Goal: Information Seeking & Learning: Learn about a topic

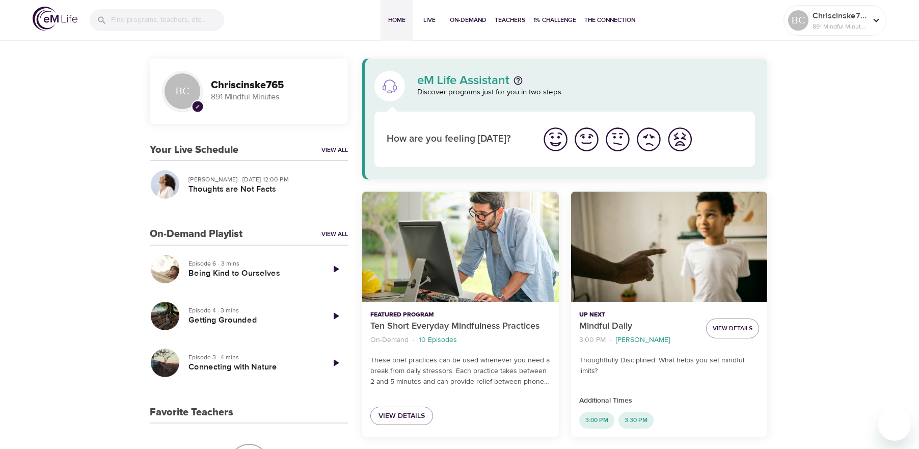
click at [550, 144] on img "I'm feeling great" at bounding box center [555, 139] width 28 height 28
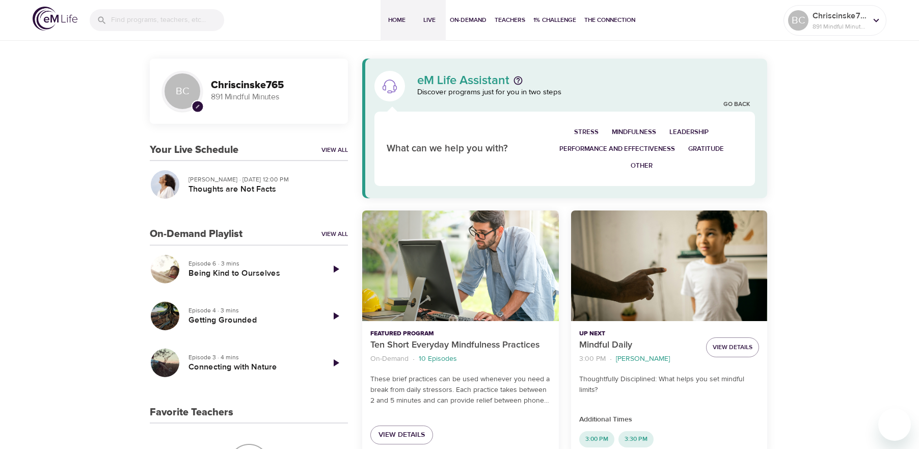
click at [422, 20] on span "Live" at bounding box center [429, 20] width 24 height 11
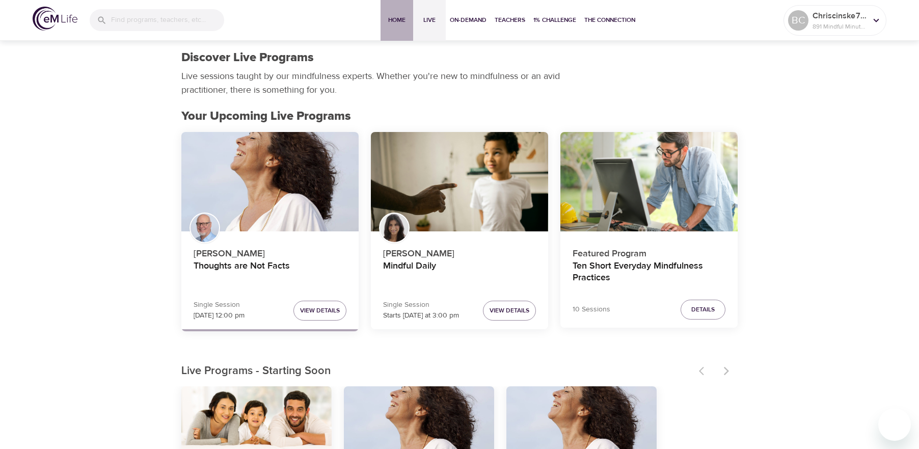
click at [391, 20] on span "Home" at bounding box center [396, 20] width 24 height 11
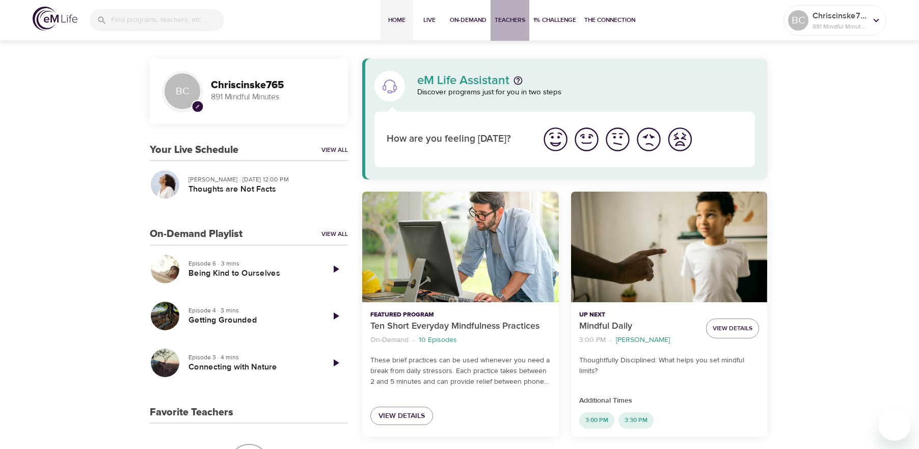
click at [513, 23] on span "Teachers" at bounding box center [509, 20] width 31 height 11
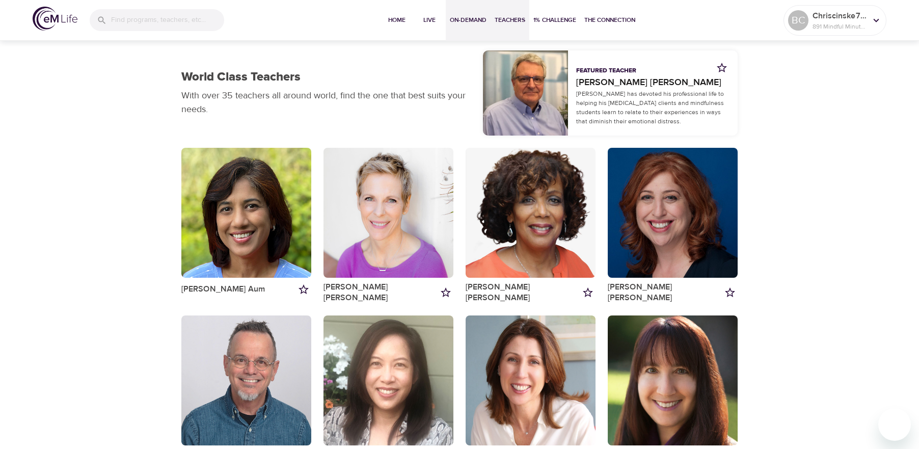
click at [466, 20] on span "On-Demand" at bounding box center [468, 20] width 37 height 11
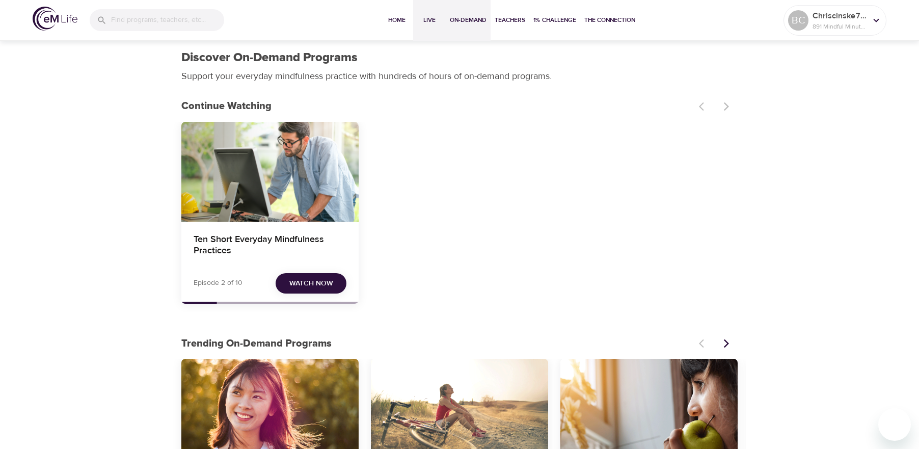
click at [425, 19] on span "Live" at bounding box center [429, 20] width 24 height 11
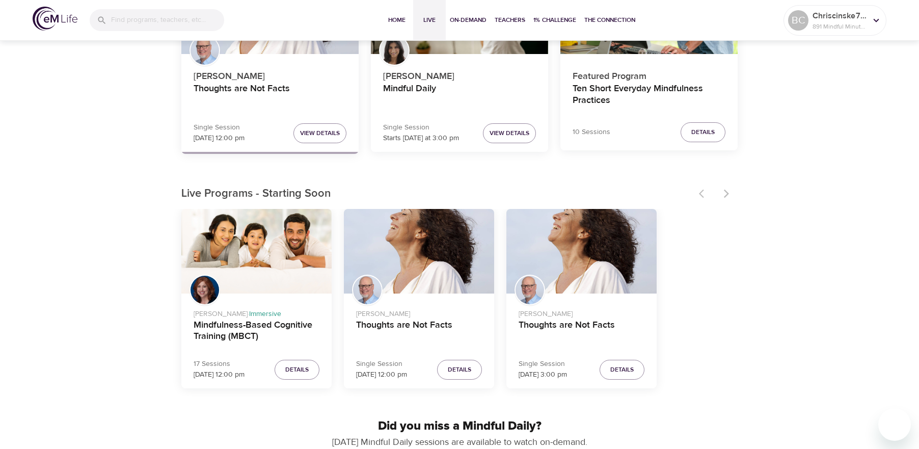
scroll to position [204, 0]
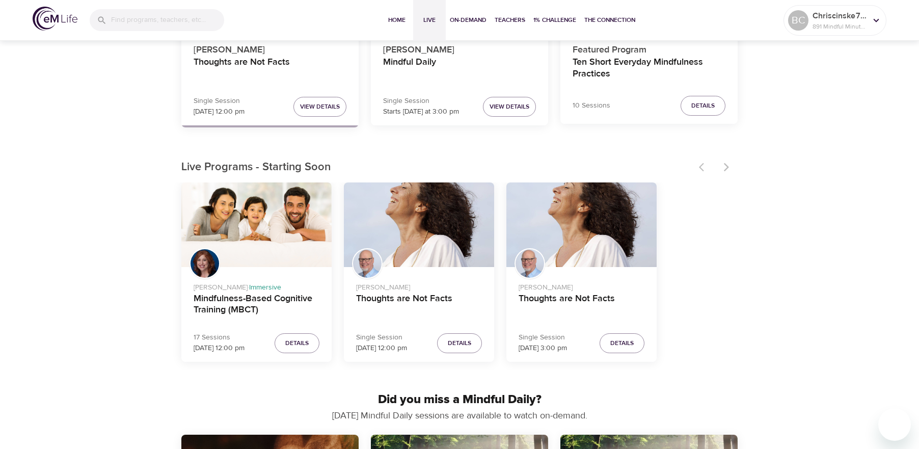
click at [720, 167] on div at bounding box center [715, 167] width 45 height 22
click at [724, 167] on div at bounding box center [715, 167] width 45 height 22
click at [305, 344] on span "Details" at bounding box center [296, 343] width 23 height 11
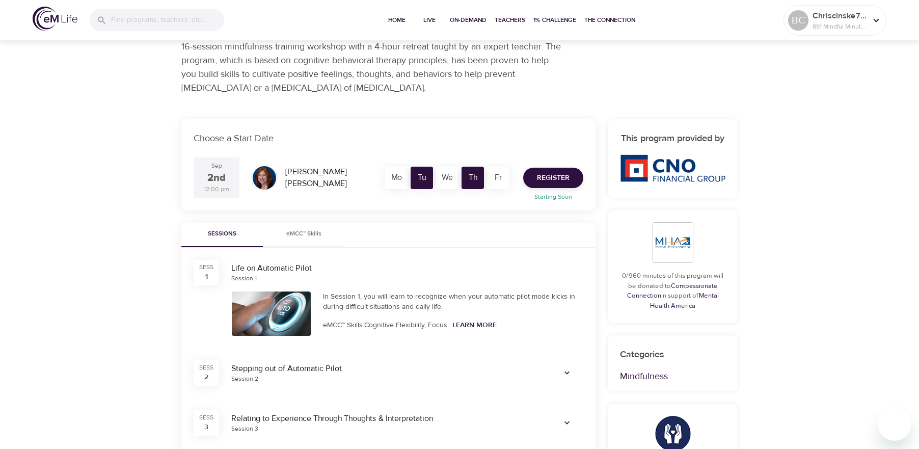
scroll to position [102, 0]
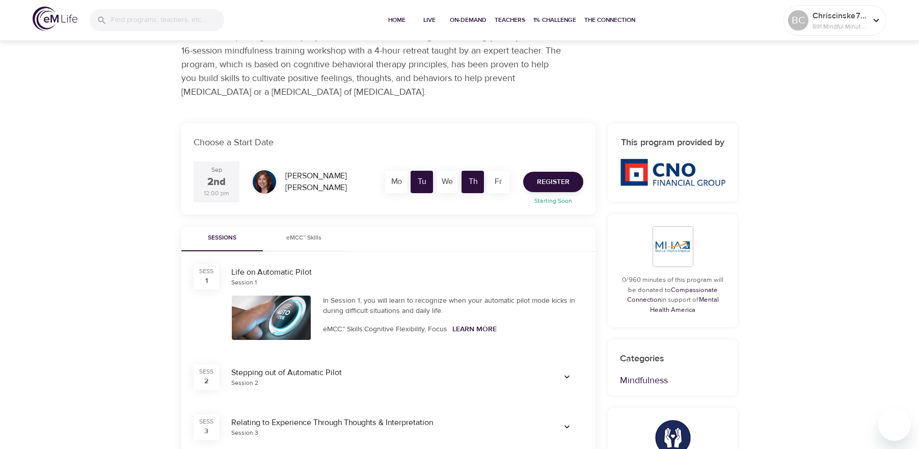
click at [397, 178] on div "Mo" at bounding box center [396, 182] width 22 height 22
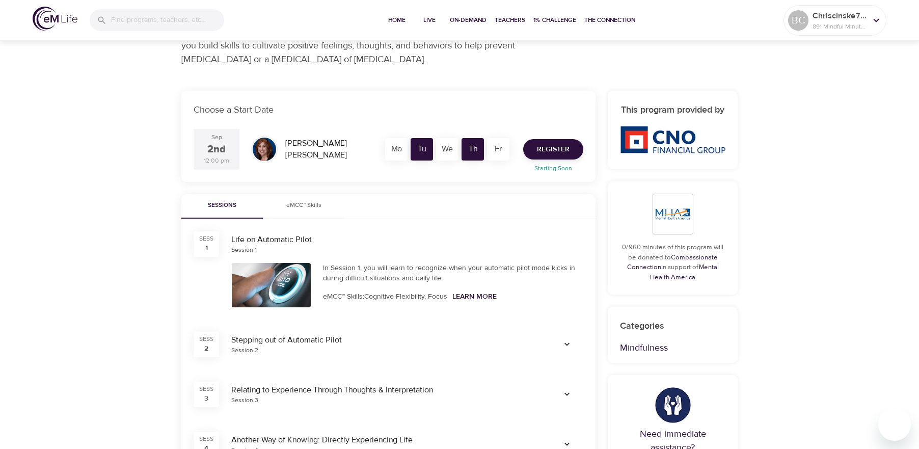
scroll to position [153, 0]
